Goal: Transaction & Acquisition: Purchase product/service

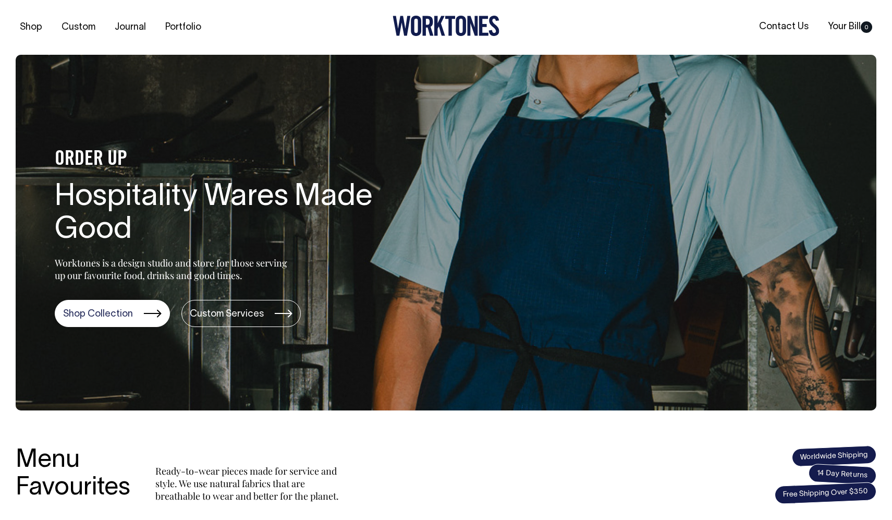
click at [454, 486] on div "Menu Favourites Ready-to-wear pieces made for service and style. We use natural…" at bounding box center [274, 474] width 516 height 55
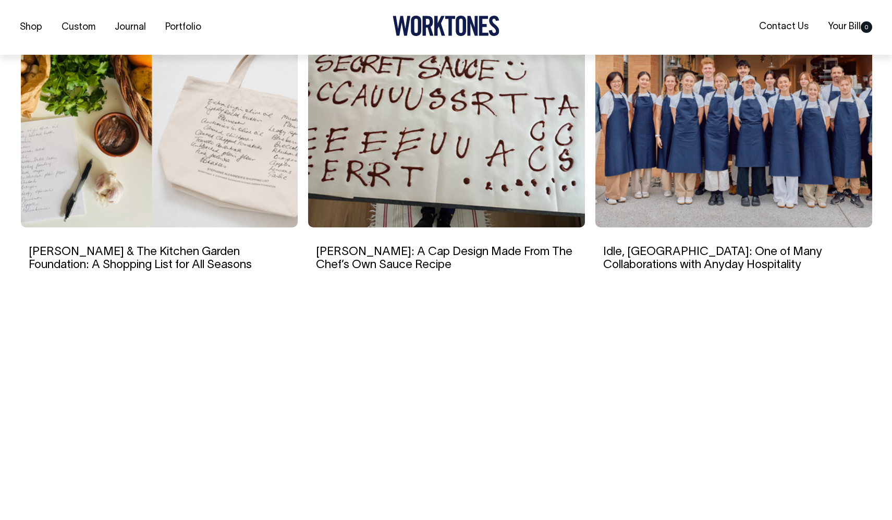
scroll to position [2000, 0]
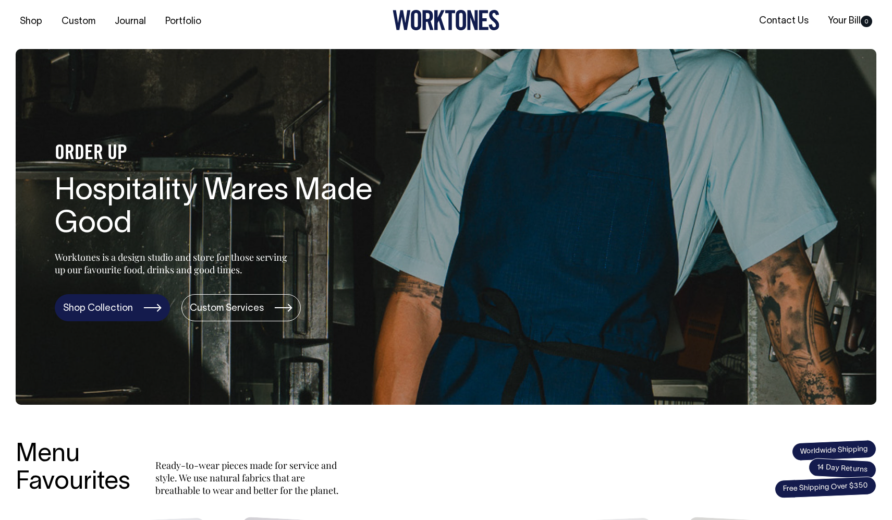
scroll to position [6, 0]
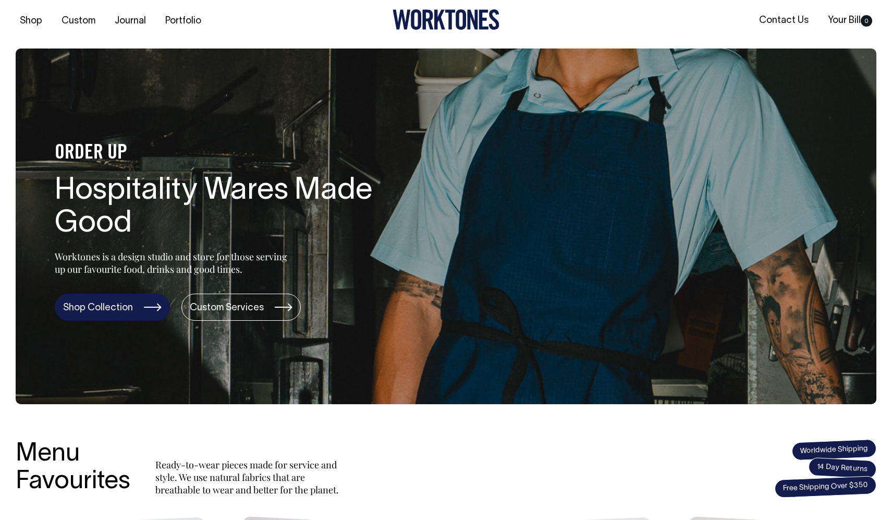
click at [108, 306] on link "Shop Collection" at bounding box center [112, 306] width 115 height 27
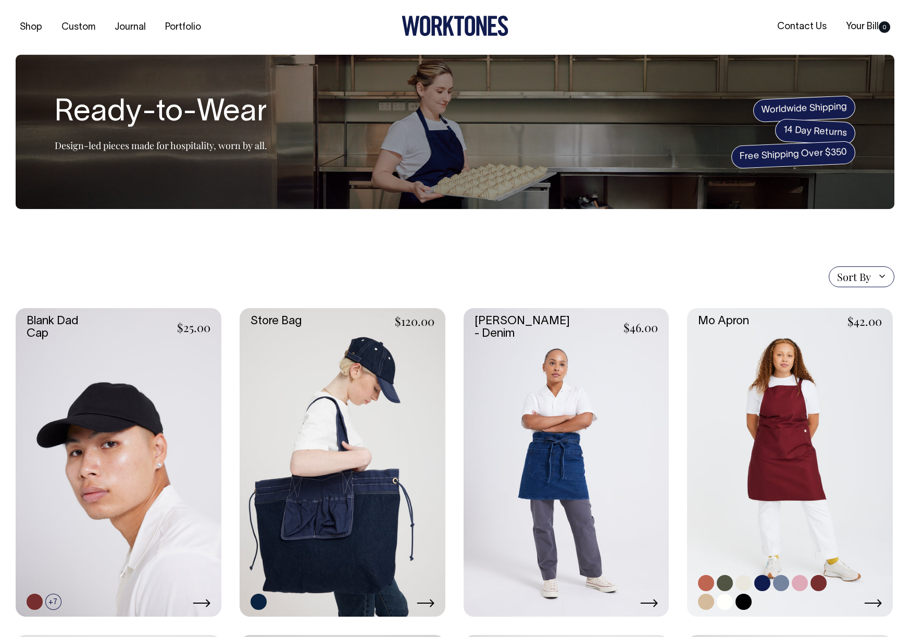
click at [769, 418] on link at bounding box center [790, 462] width 206 height 309
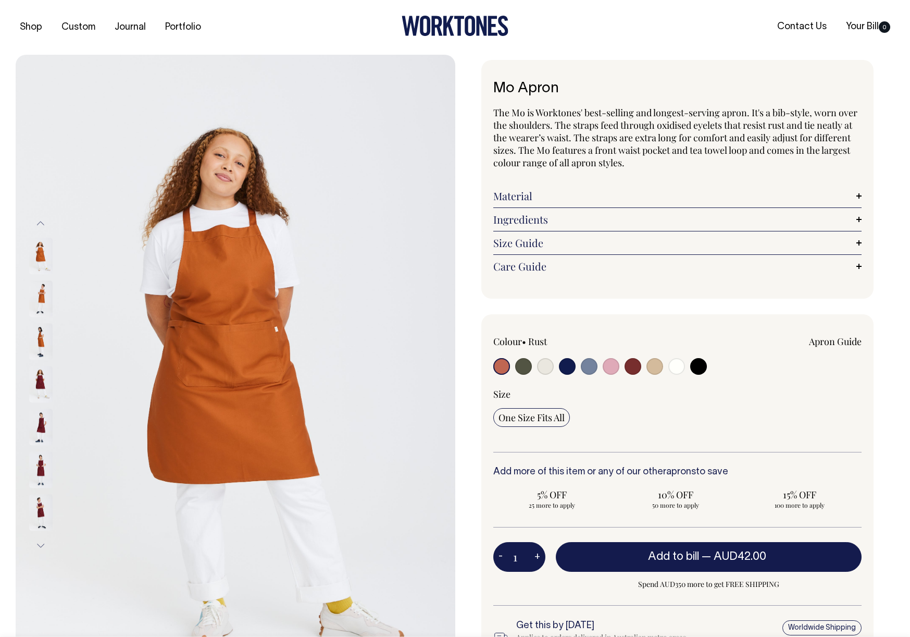
click at [41, 288] on img at bounding box center [40, 298] width 23 height 36
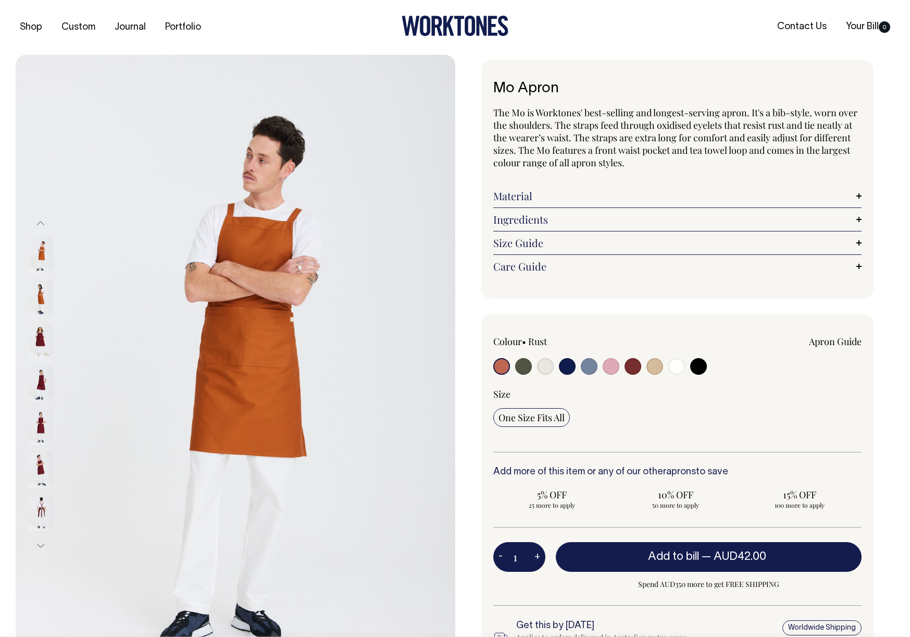
click at [39, 340] on img at bounding box center [40, 341] width 23 height 36
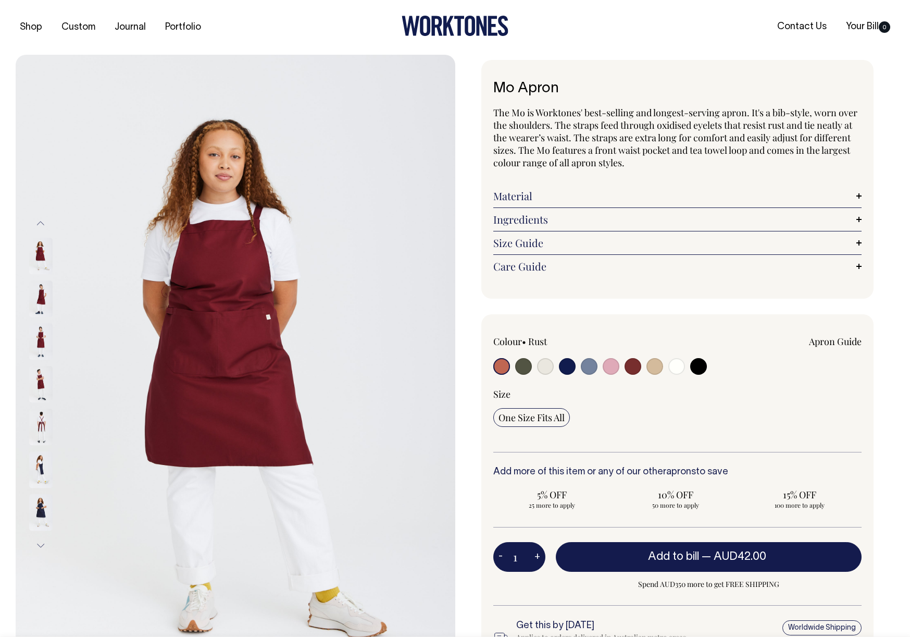
click at [36, 297] on img at bounding box center [40, 299] width 23 height 36
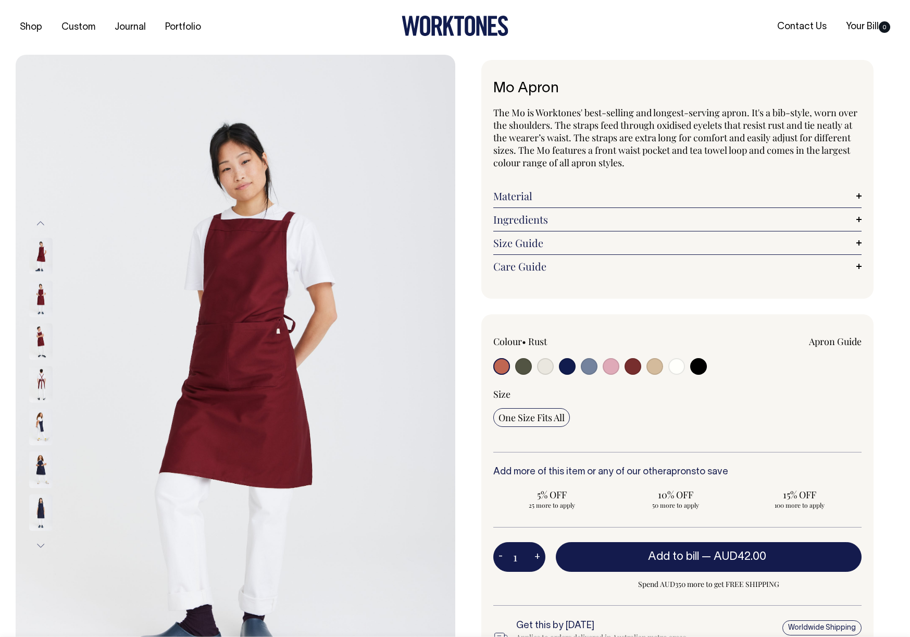
click at [38, 289] on img at bounding box center [40, 298] width 23 height 36
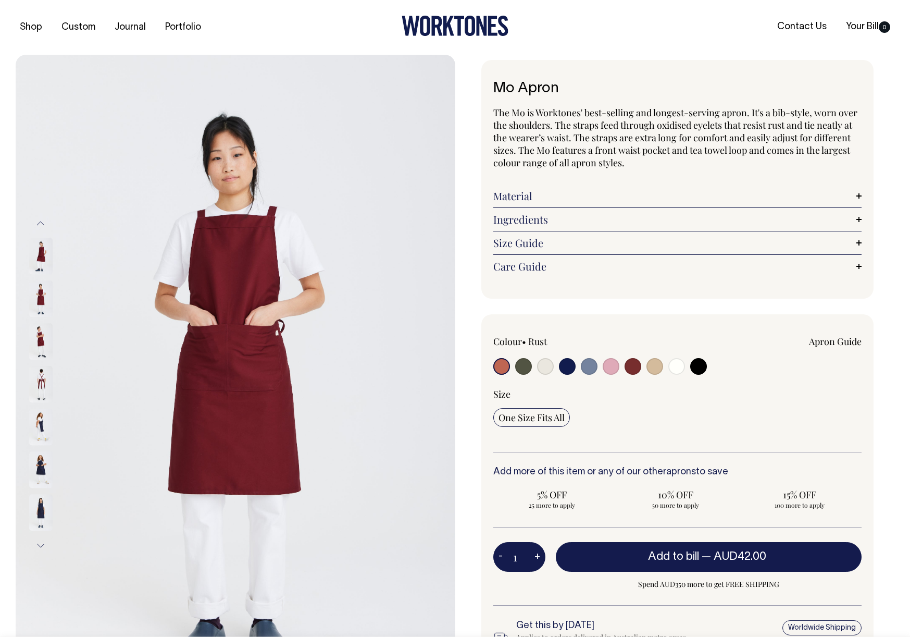
click at [38, 325] on img at bounding box center [40, 341] width 23 height 36
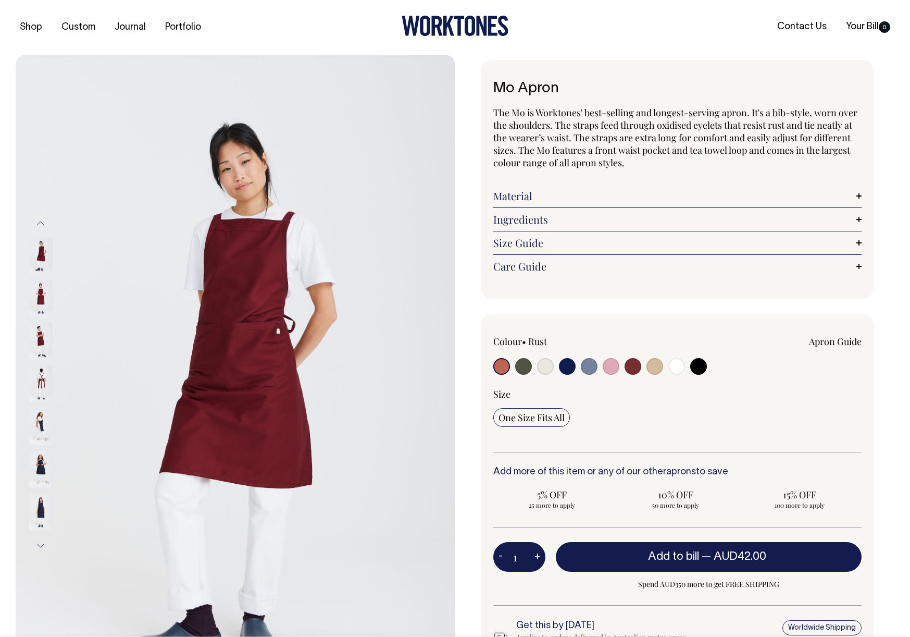
click at [36, 371] on img at bounding box center [40, 383] width 23 height 36
click at [41, 421] on img at bounding box center [40, 427] width 23 height 36
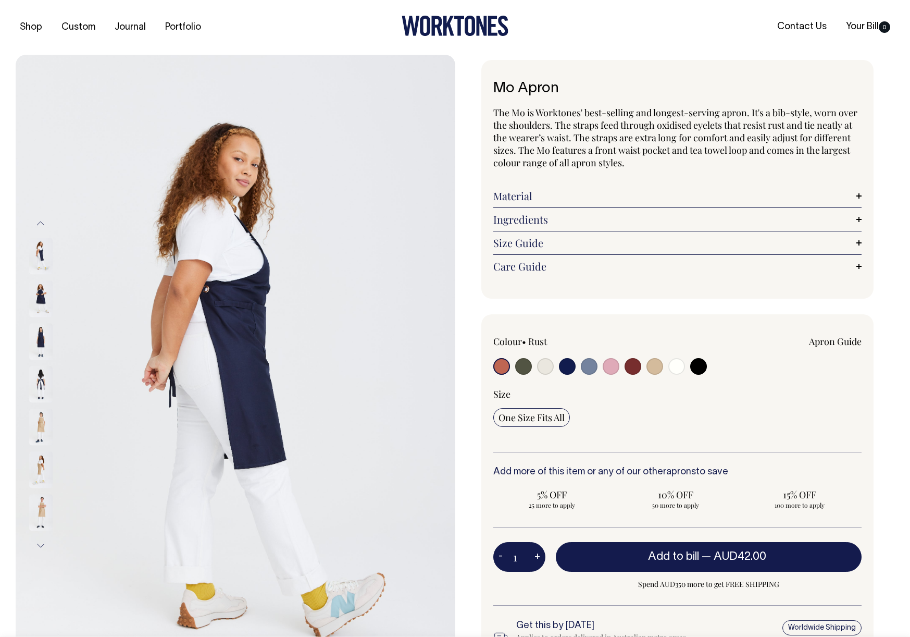
click at [50, 425] on img at bounding box center [40, 427] width 23 height 36
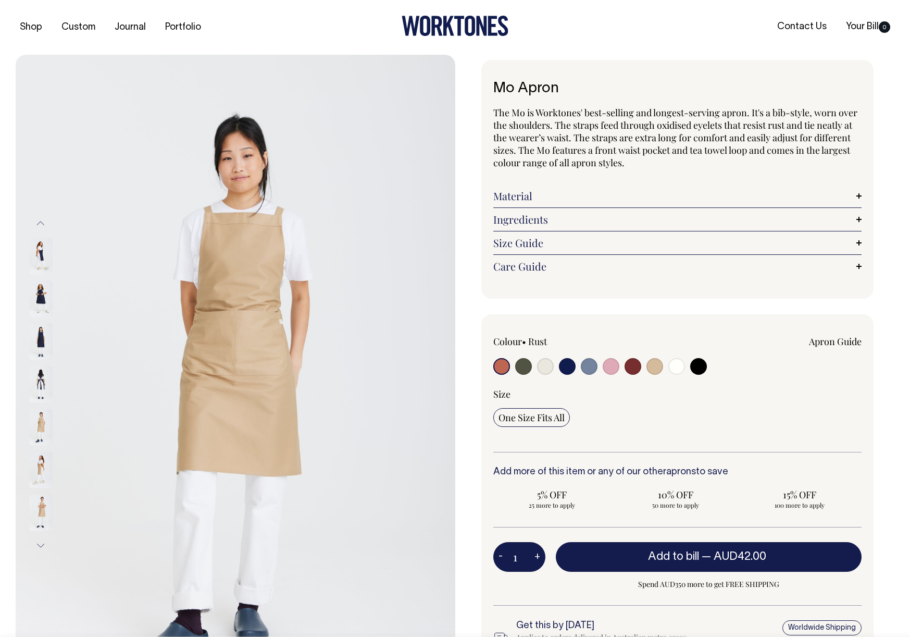
click at [41, 425] on img at bounding box center [40, 427] width 23 height 36
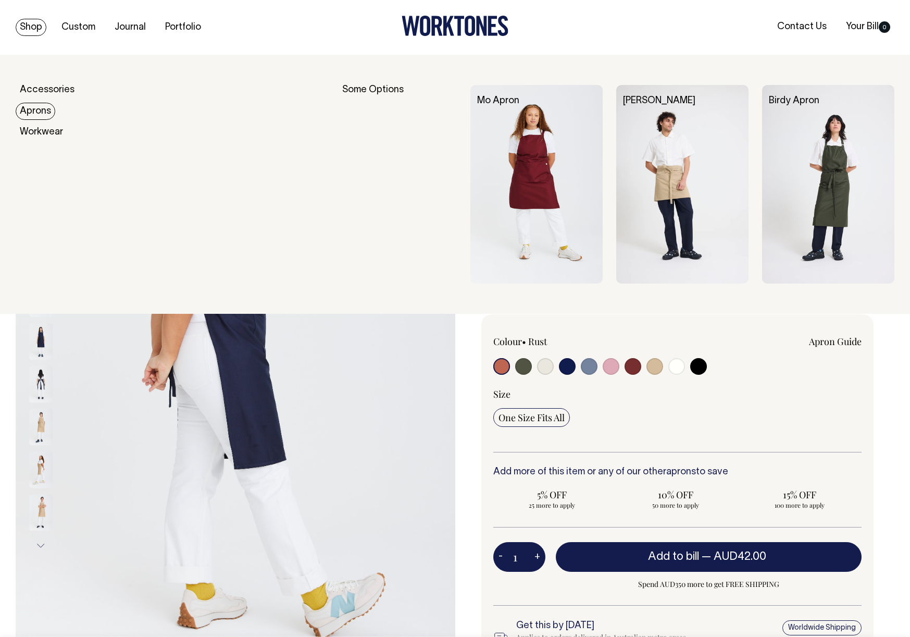
click at [43, 107] on link "Aprons" at bounding box center [36, 111] width 40 height 17
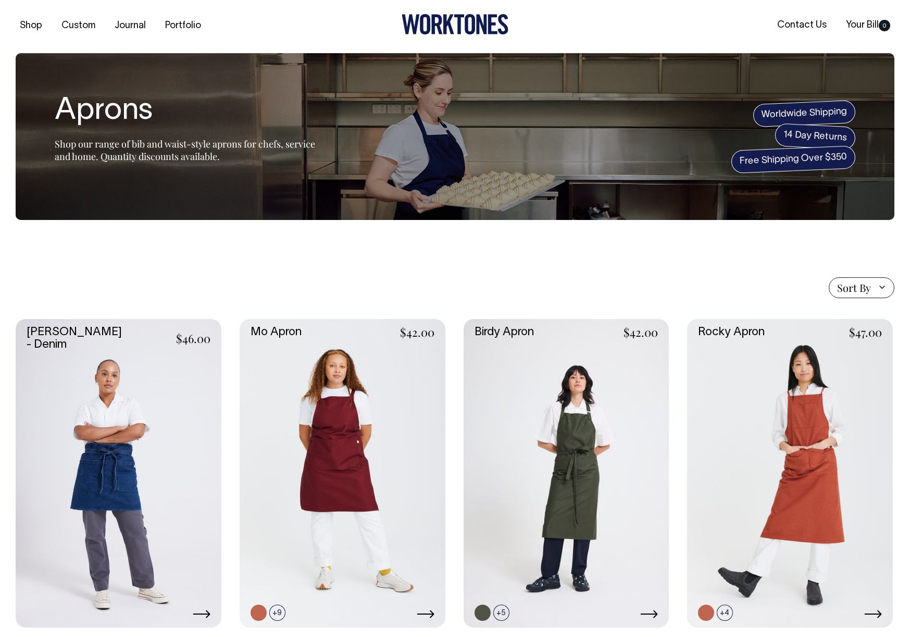
scroll to position [2, 0]
click at [743, 253] on section "Sort By Sort By Best selling Alphabetically, A-Z Alphabetically, Z-A Price, low…" at bounding box center [455, 604] width 879 height 771
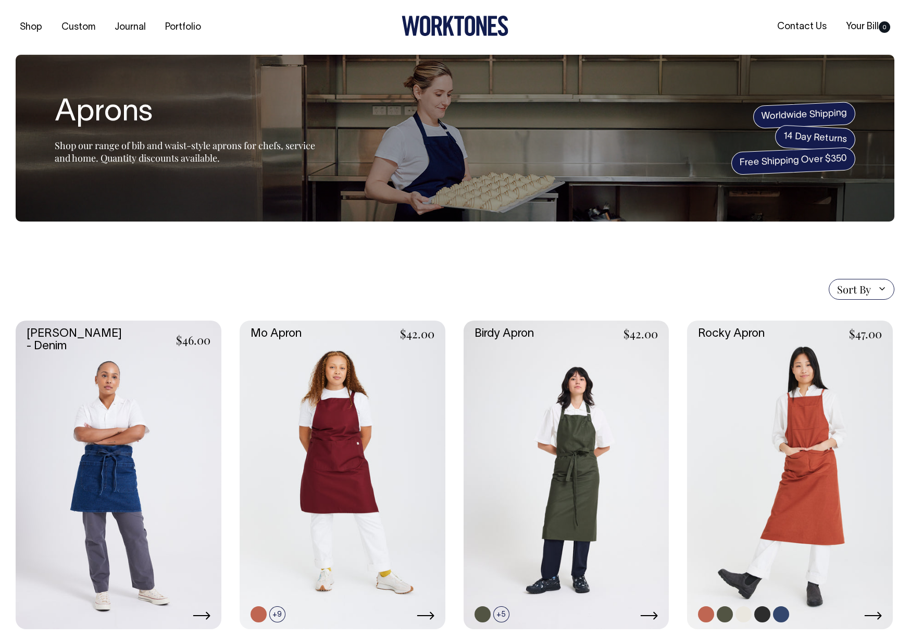
scroll to position [0, 0]
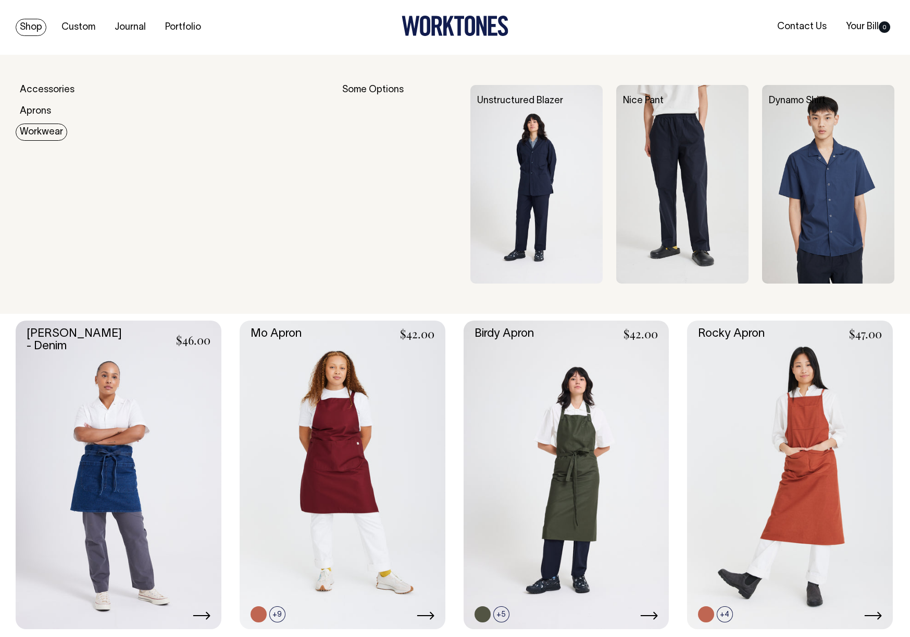
click at [39, 132] on link "Workwear" at bounding box center [42, 132] width 52 height 17
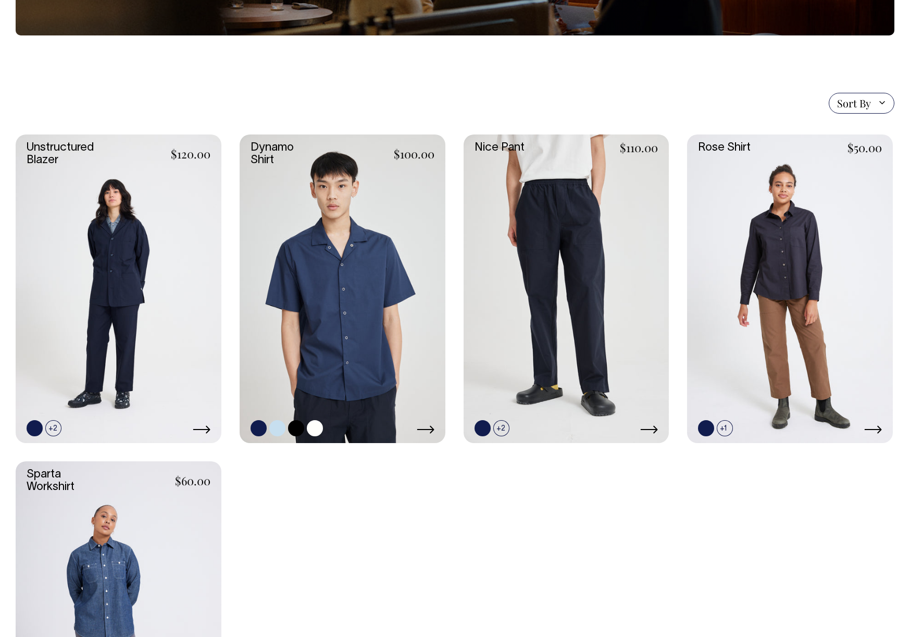
scroll to position [212, 0]
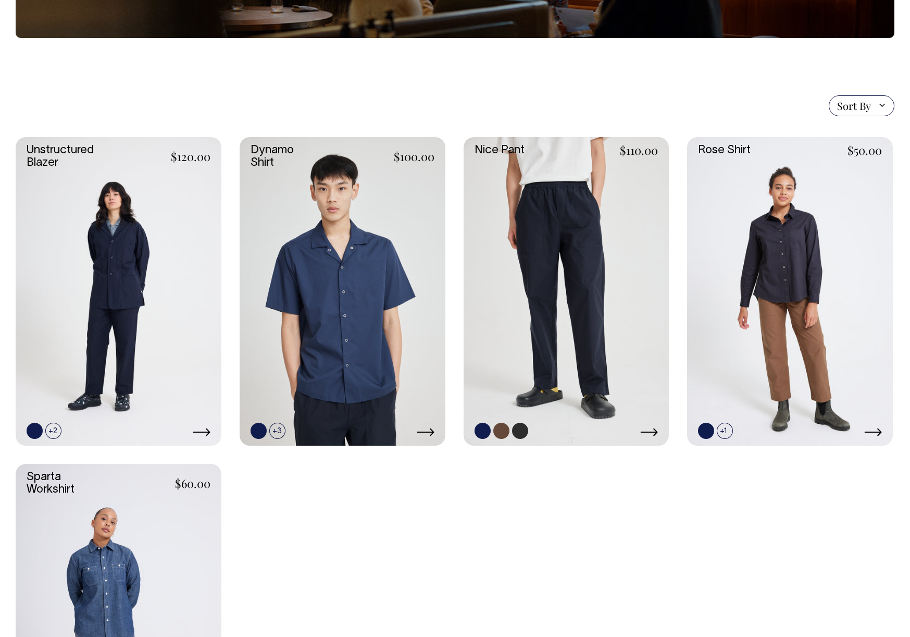
click at [576, 310] on link at bounding box center [567, 291] width 206 height 309
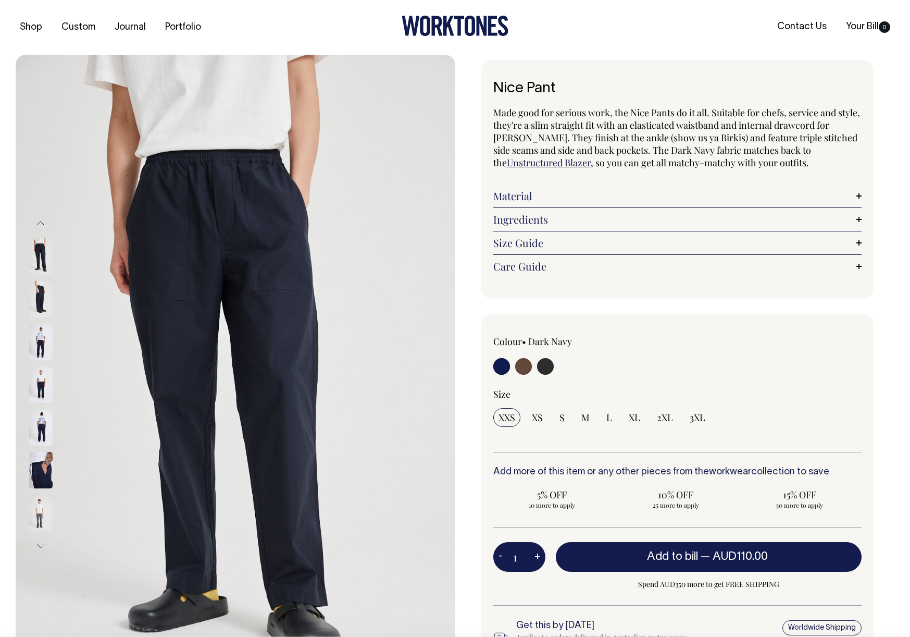
click at [39, 289] on img at bounding box center [40, 299] width 23 height 36
click at [32, 306] on img at bounding box center [40, 299] width 23 height 36
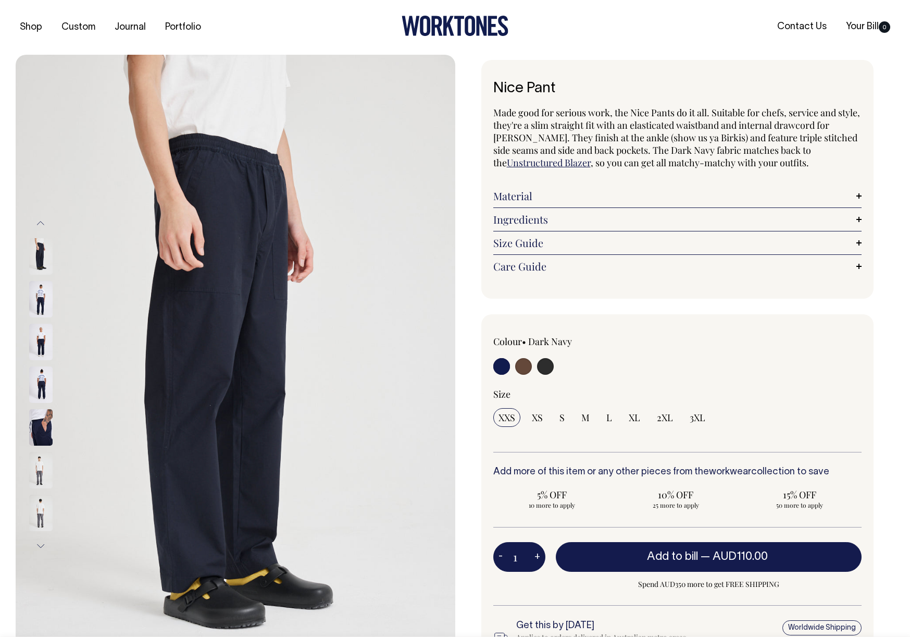
click at [41, 307] on img at bounding box center [40, 299] width 23 height 36
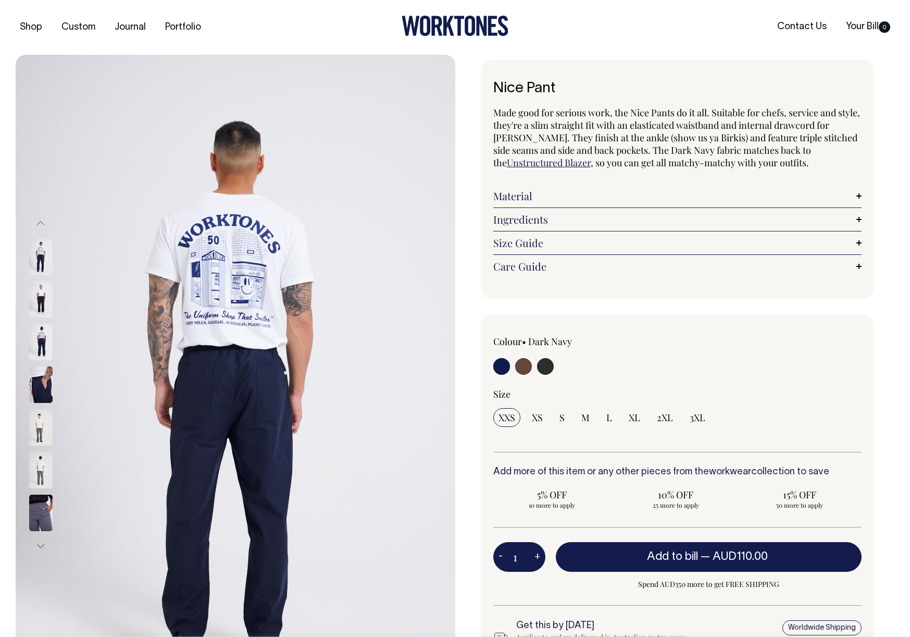
click at [40, 341] on img at bounding box center [40, 342] width 23 height 36
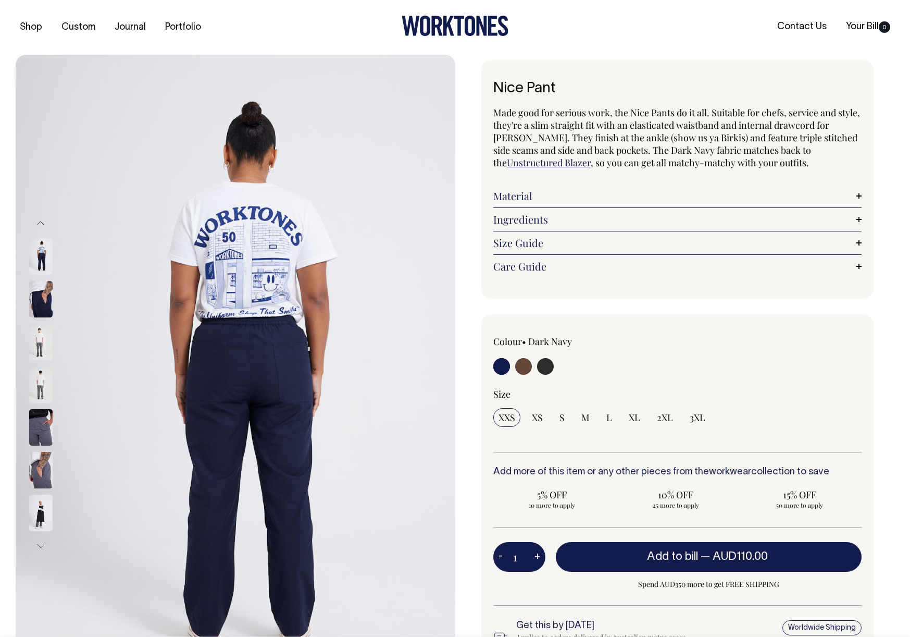
click at [38, 352] on img at bounding box center [40, 342] width 23 height 36
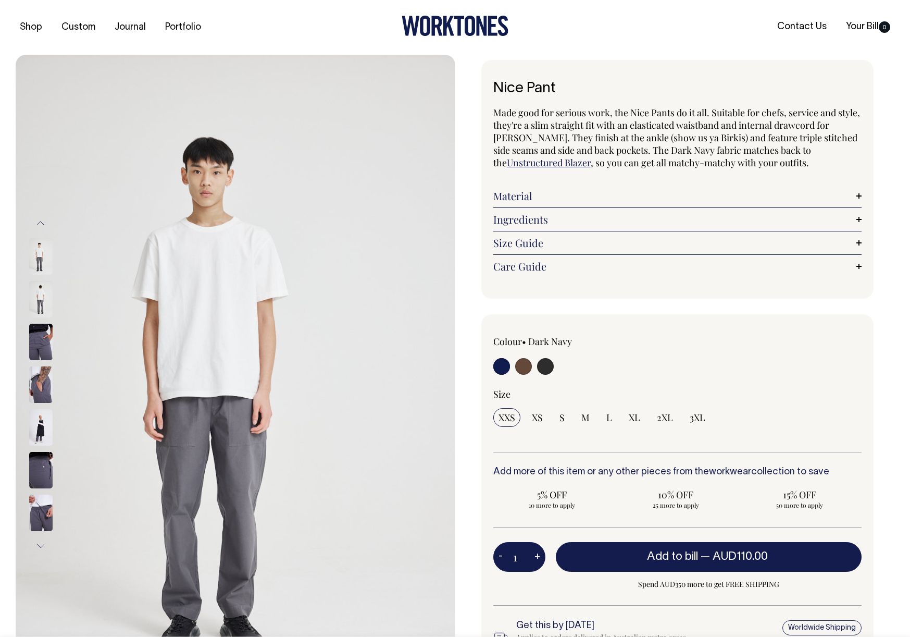
click at [41, 352] on img at bounding box center [40, 342] width 23 height 36
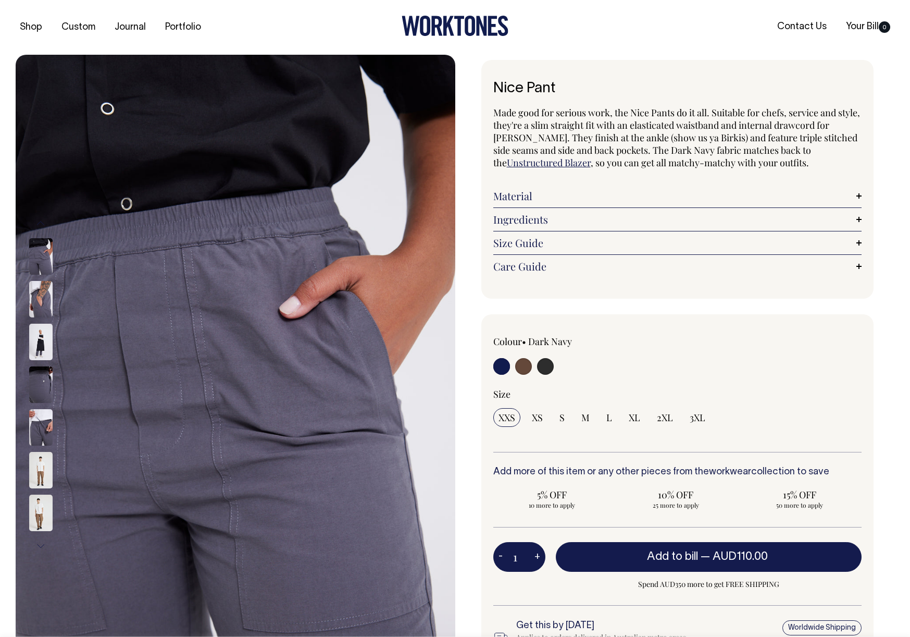
click at [46, 383] on img at bounding box center [40, 384] width 23 height 36
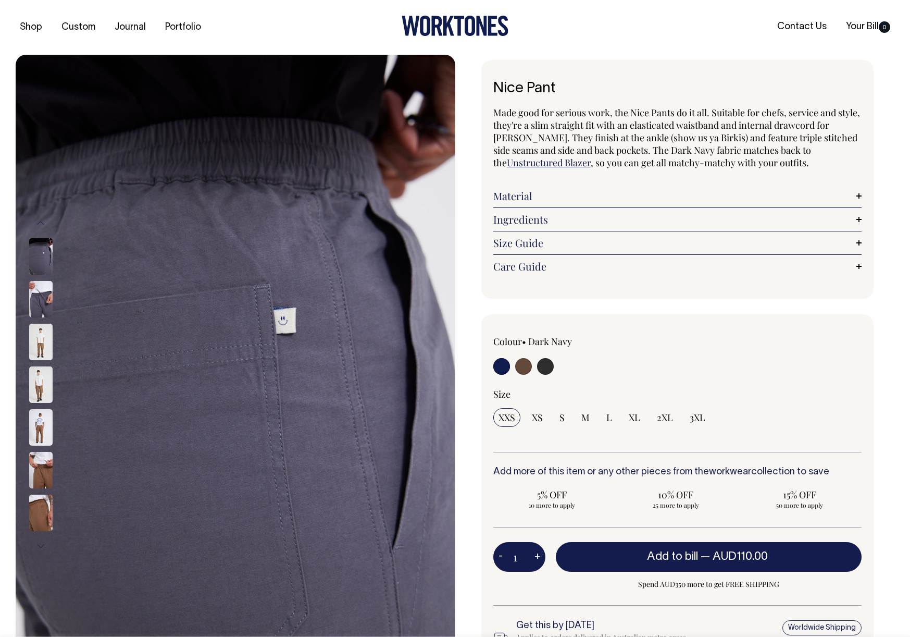
click at [44, 351] on img at bounding box center [40, 342] width 23 height 36
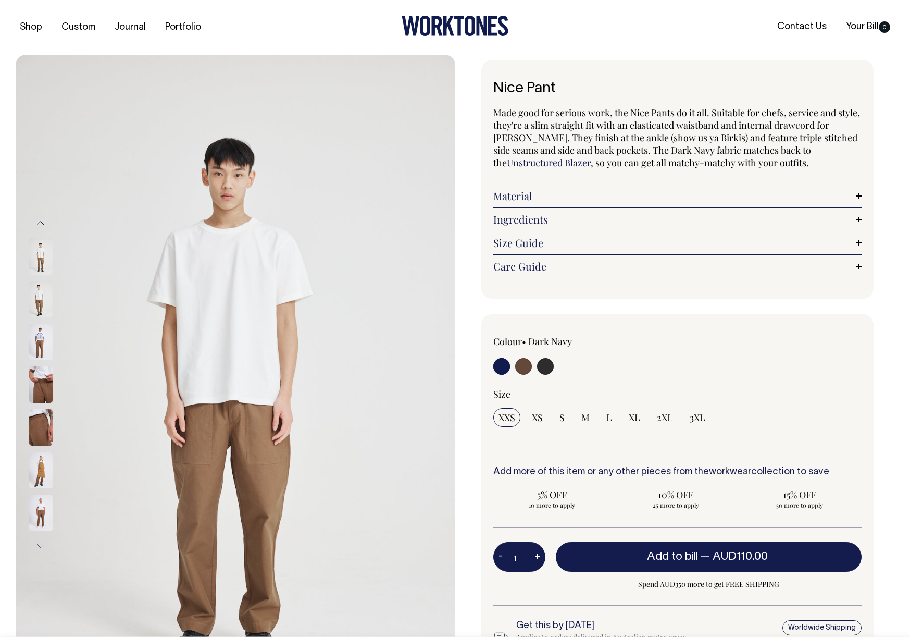
click at [42, 377] on img at bounding box center [40, 384] width 23 height 36
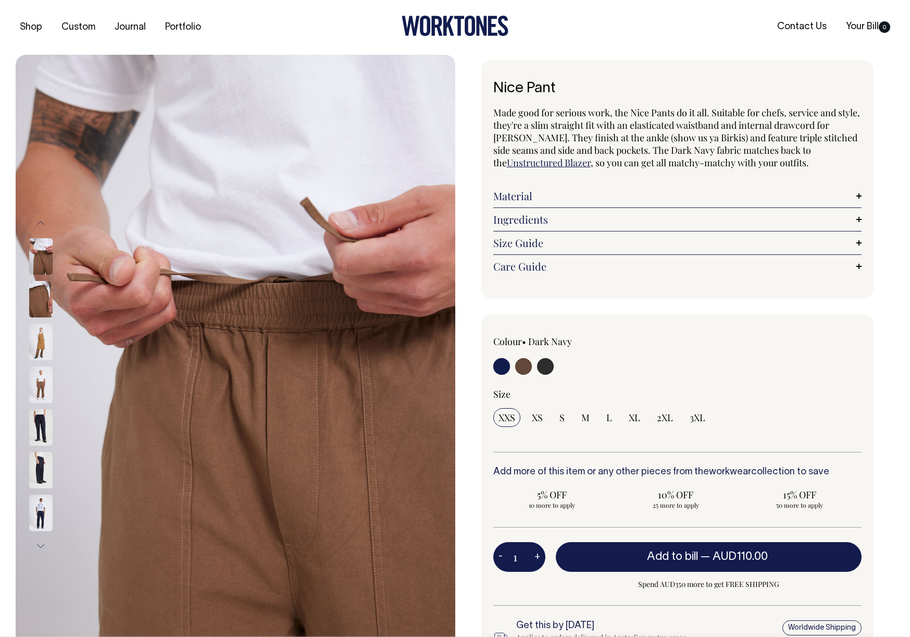
click at [45, 384] on img at bounding box center [40, 384] width 23 height 36
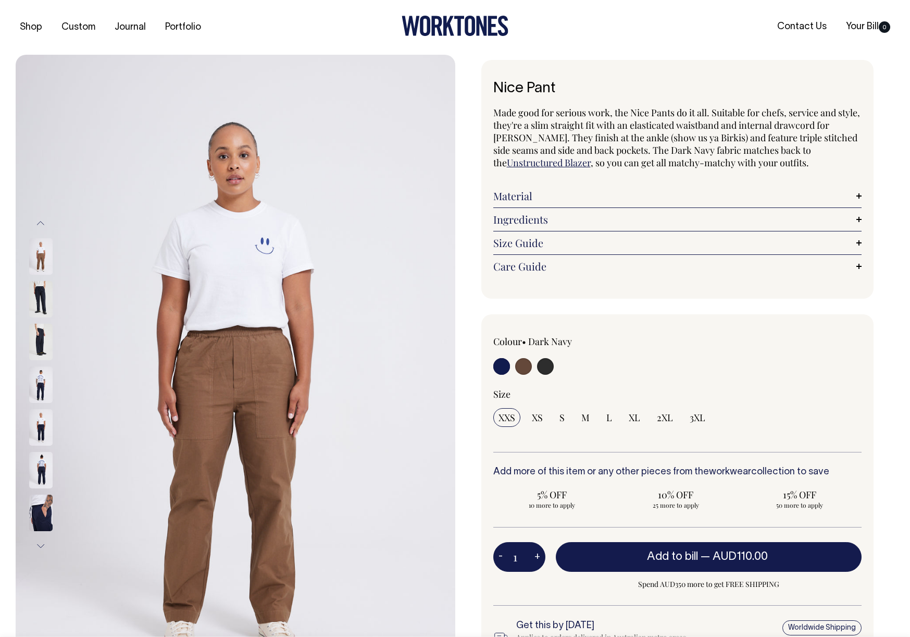
click at [37, 422] on img at bounding box center [40, 427] width 23 height 36
